Goal: Navigation & Orientation: Find specific page/section

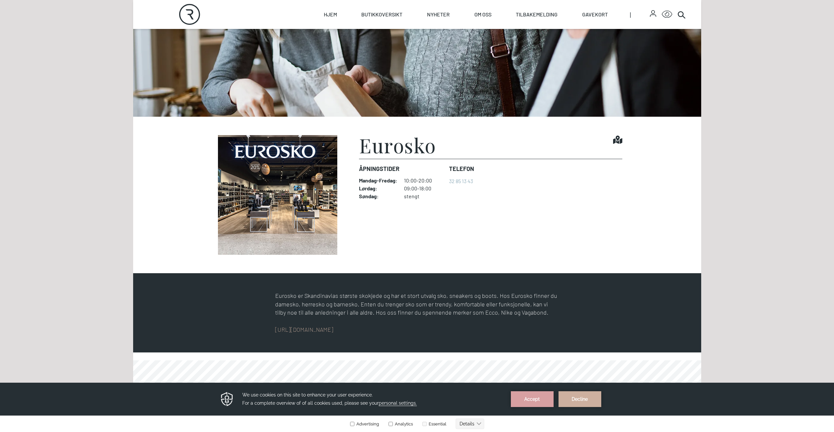
scroll to position [2, 0]
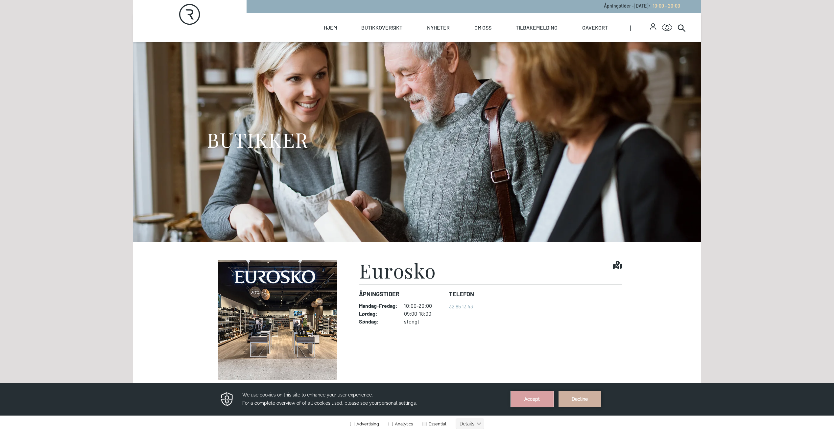
click at [527, 396] on button "Accept" at bounding box center [532, 399] width 43 height 16
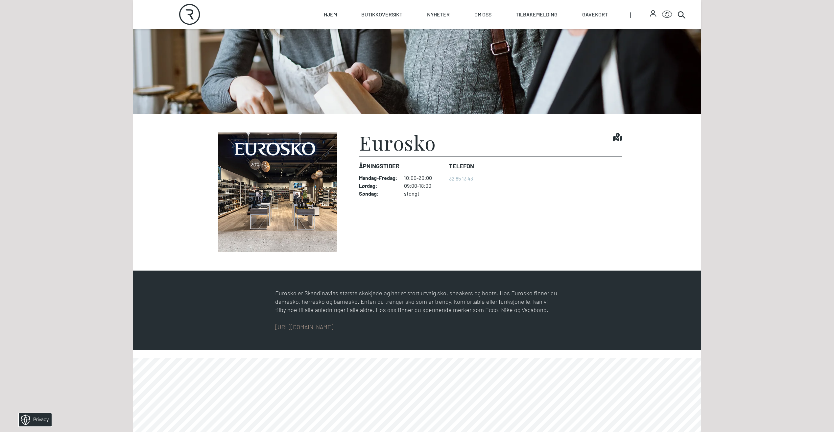
scroll to position [99, 0]
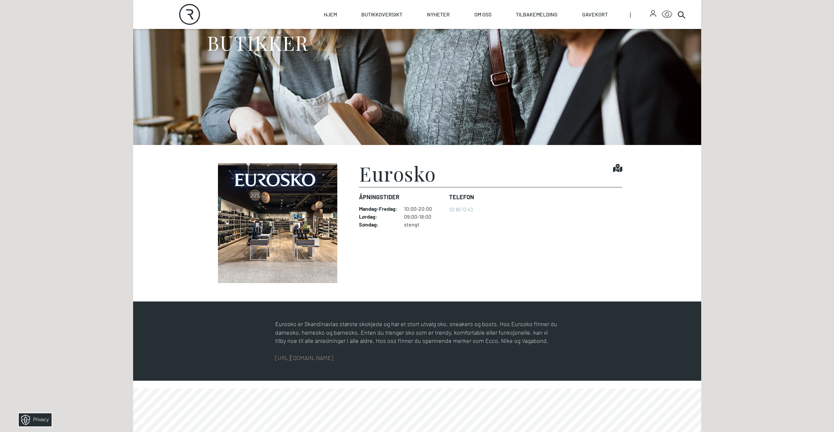
click at [721, 237] on div "Skip to content Rortunet Åpningstider - [DATE] : 10:00 - 20:00 Rortunet Click f…" at bounding box center [417, 331] width 834 height 861
click at [650, 255] on section "Eurosko Find it! Åpningstider Mandag - Fredag : 10:00-20:00 Lørdag : 09:00-18:0…" at bounding box center [417, 223] width 568 height 157
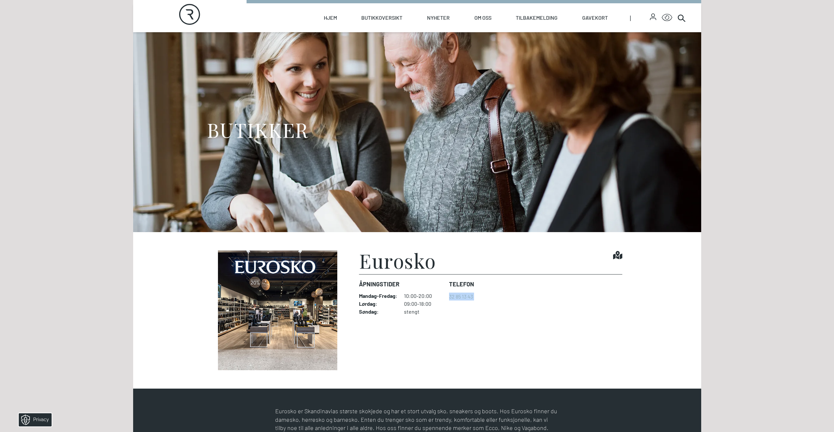
scroll to position [0, 0]
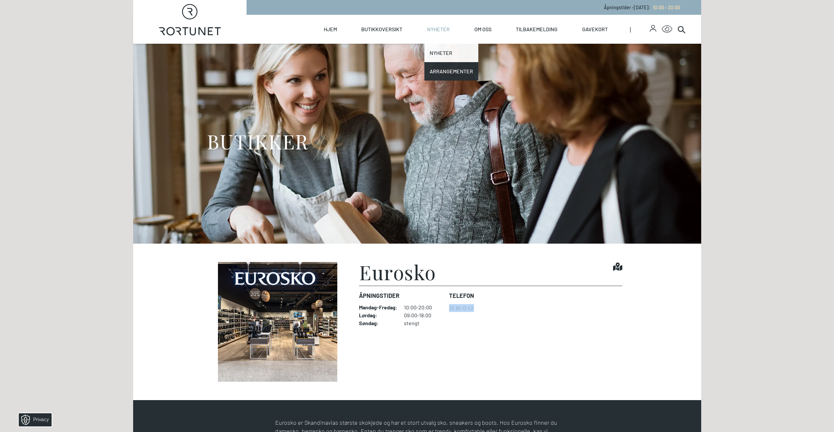
click at [436, 51] on link "Nyheter" at bounding box center [452, 53] width 54 height 18
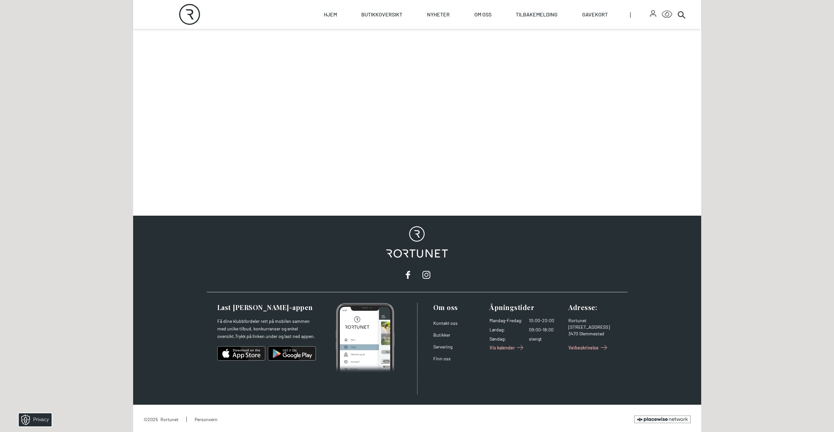
scroll to position [83, 0]
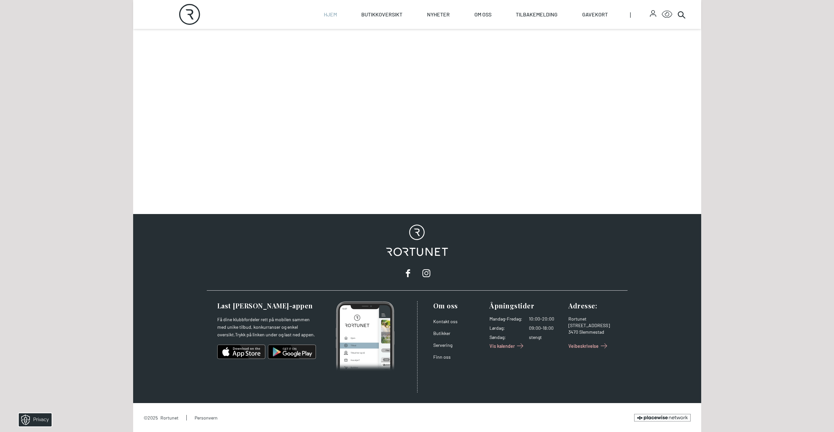
click at [331, 14] on link "Hjem" at bounding box center [330, 14] width 13 height 29
select select "NO"
